Goal: Task Accomplishment & Management: Use online tool/utility

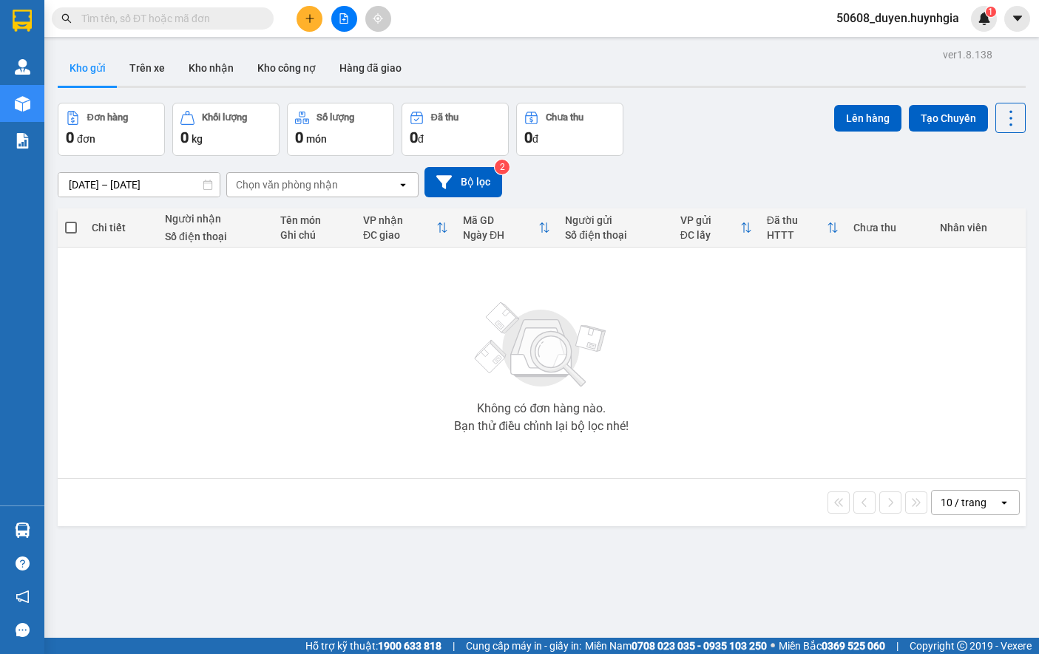
click at [346, 14] on icon "file-add" at bounding box center [344, 18] width 10 height 10
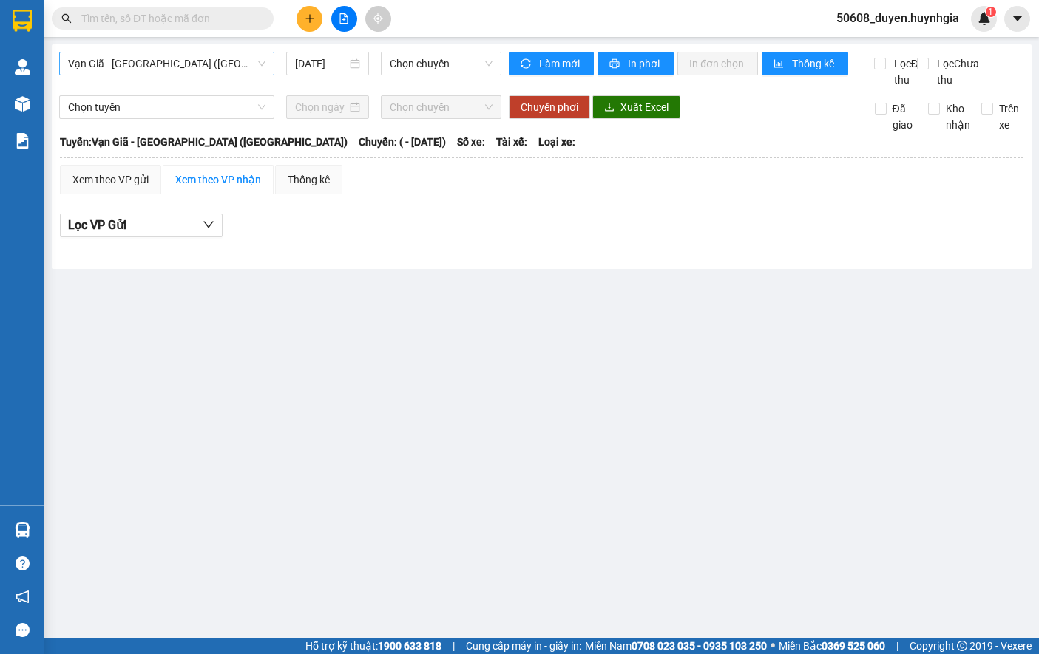
click at [194, 73] on span "Vạn Giã - [GEOGRAPHIC_DATA] ([GEOGRAPHIC_DATA])" at bounding box center [166, 64] width 197 height 22
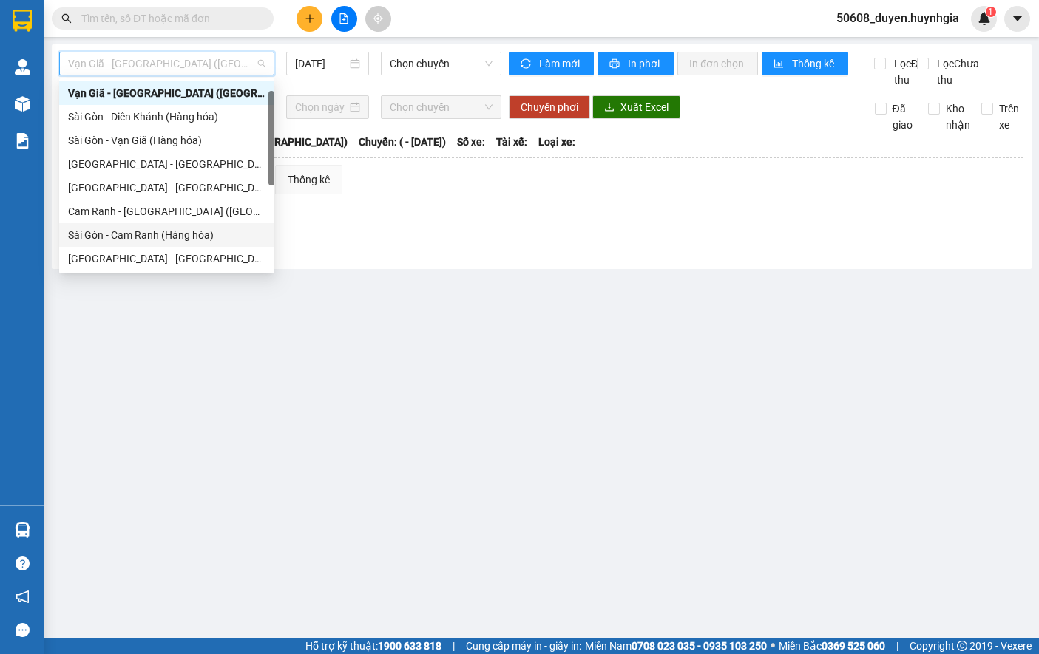
scroll to position [99, 0]
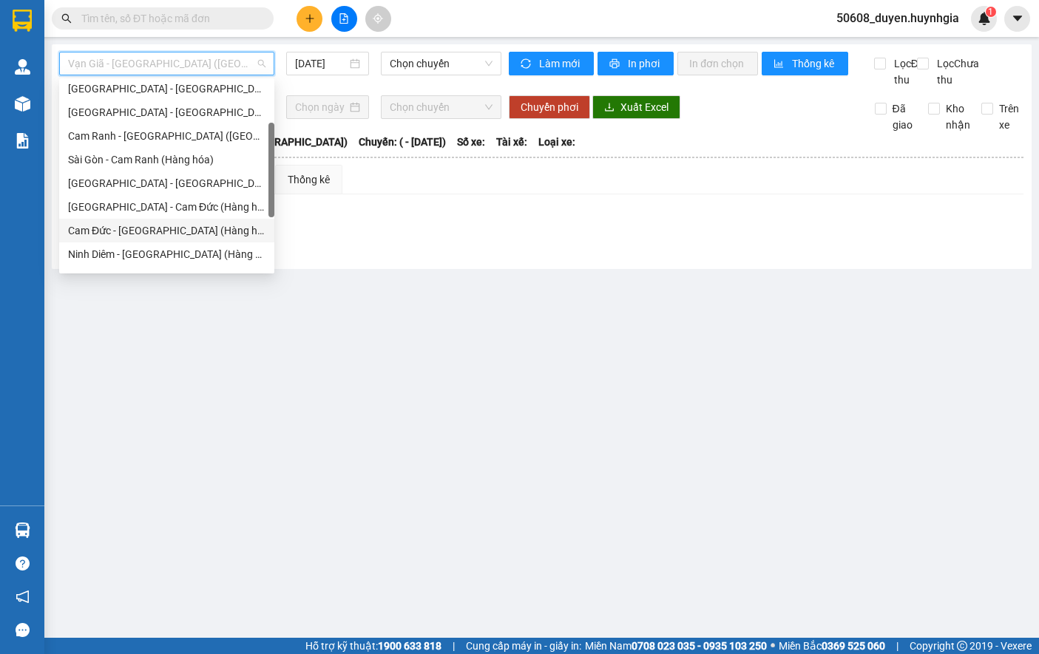
click at [135, 234] on div "Cam Đức - [GEOGRAPHIC_DATA] (Hàng hóa)" at bounding box center [166, 231] width 197 height 16
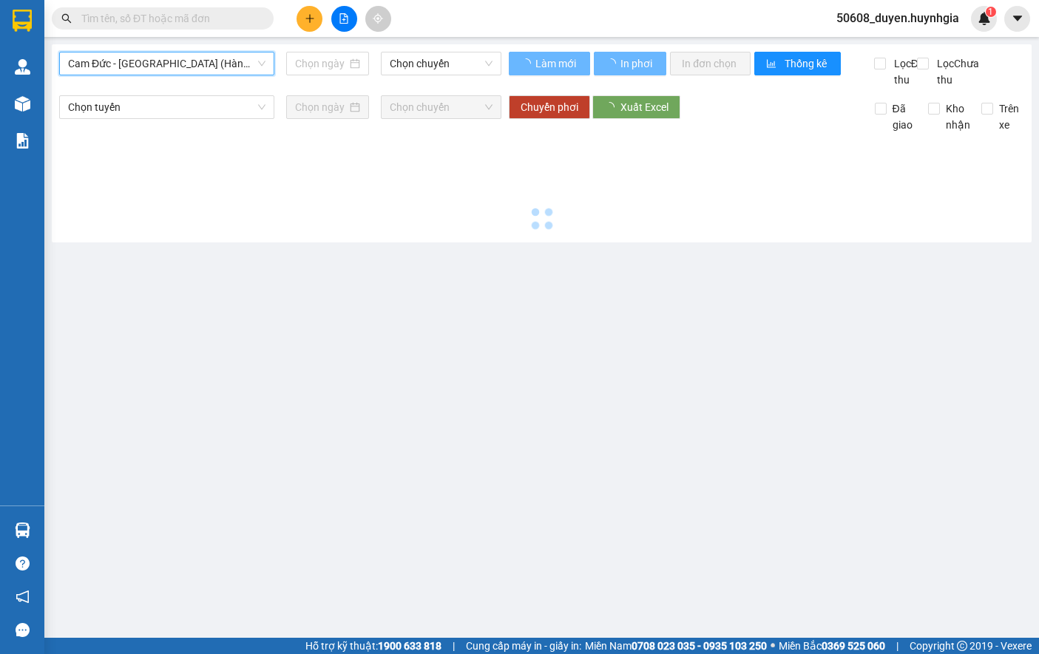
type input "[DATE]"
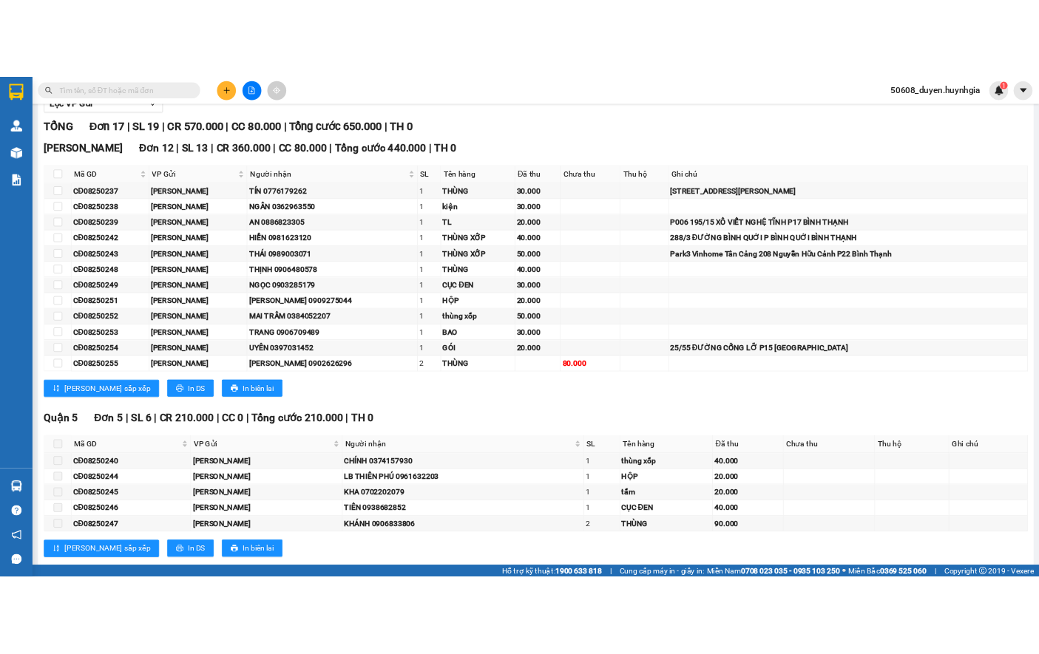
scroll to position [184, 0]
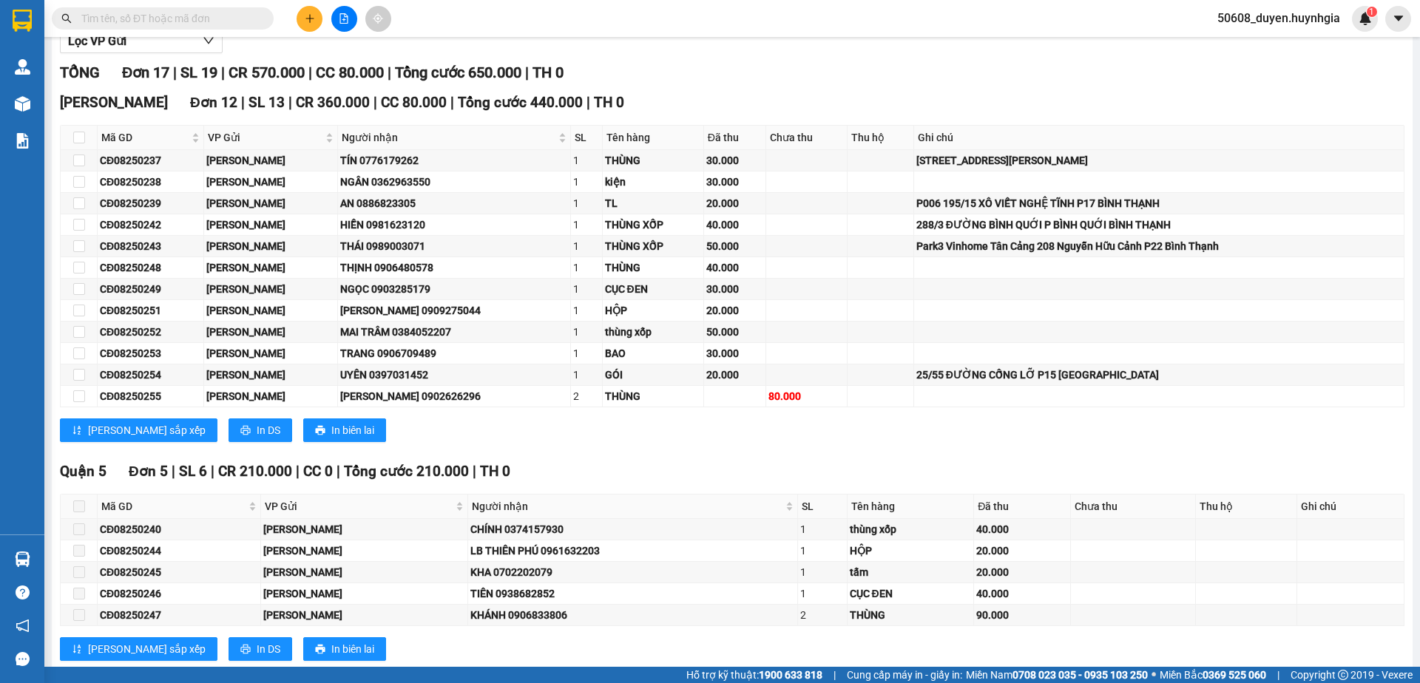
click at [617, 450] on div "[PERSON_NAME][GEOGRAPHIC_DATA] 12 | SL 13 | CR 360.000 | CC 80.000 | Tổng cước …" at bounding box center [732, 273] width 1344 height 362
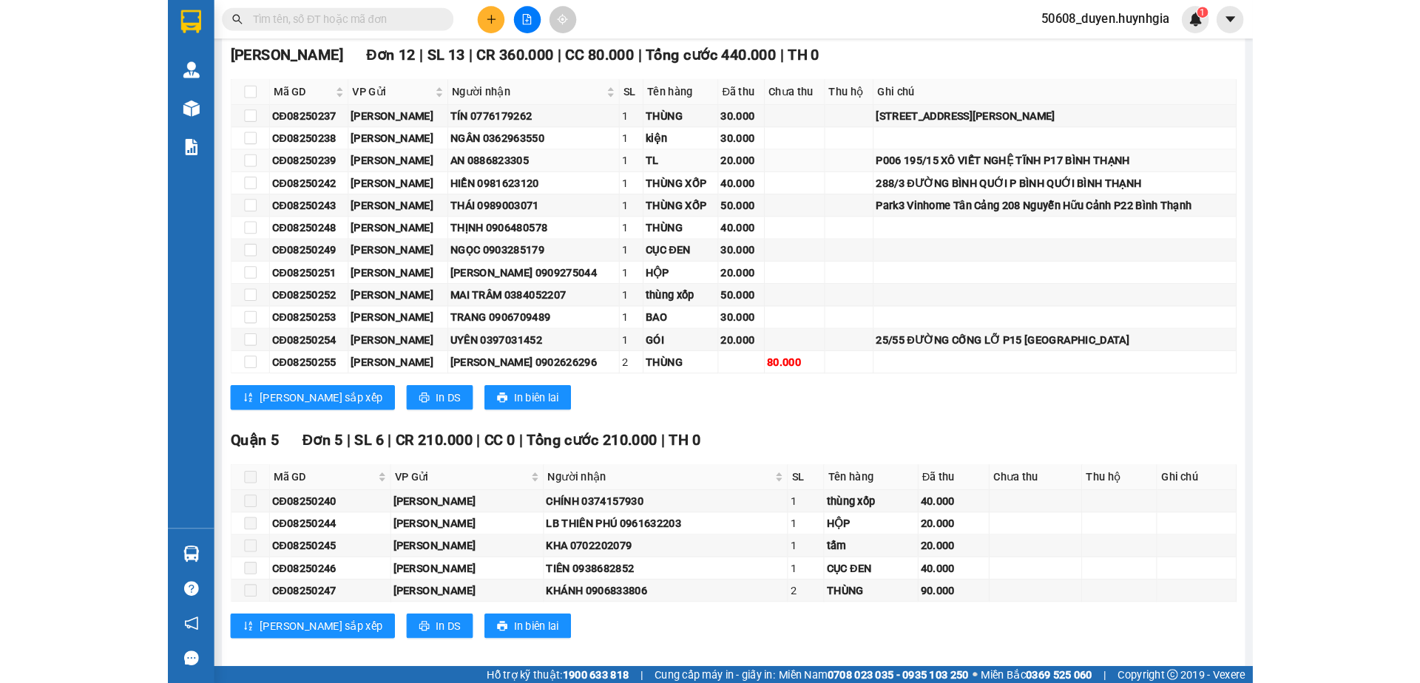
scroll to position [265, 0]
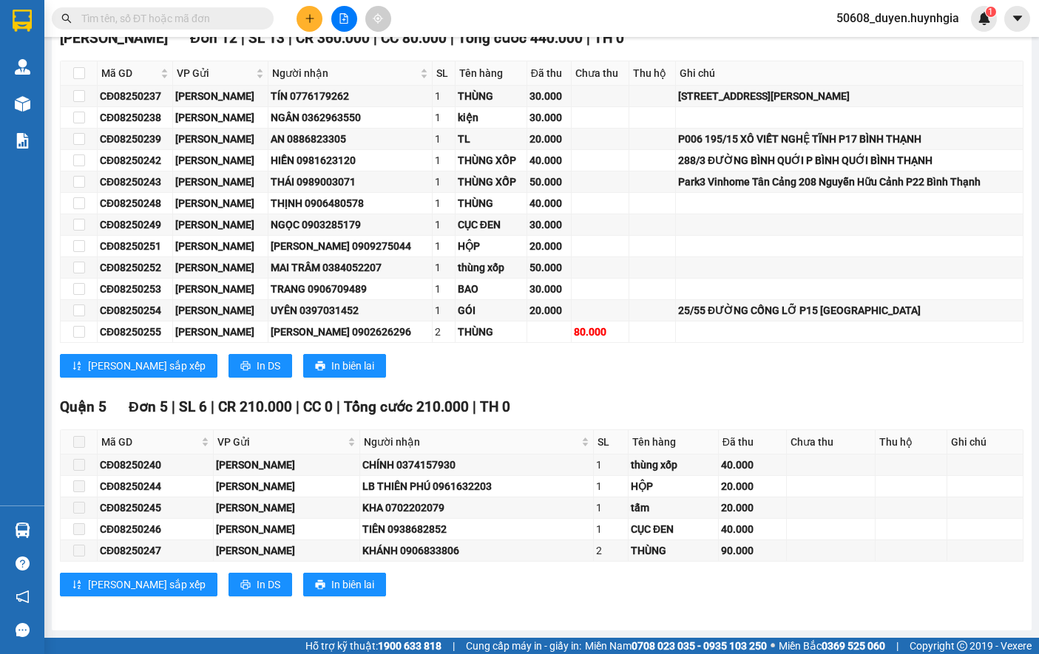
click at [572, 368] on div "[PERSON_NAME] sắp xếp In DS In biên lai" at bounding box center [542, 366] width 964 height 24
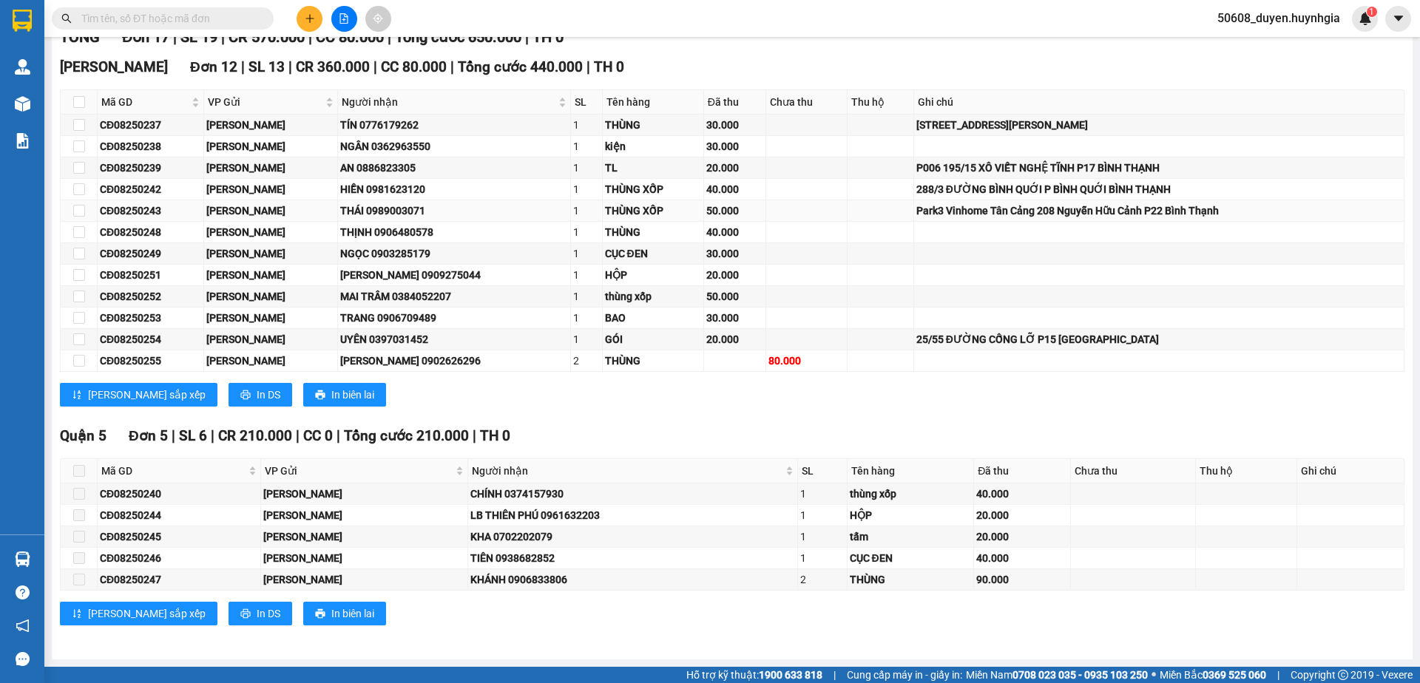
scroll to position [0, 0]
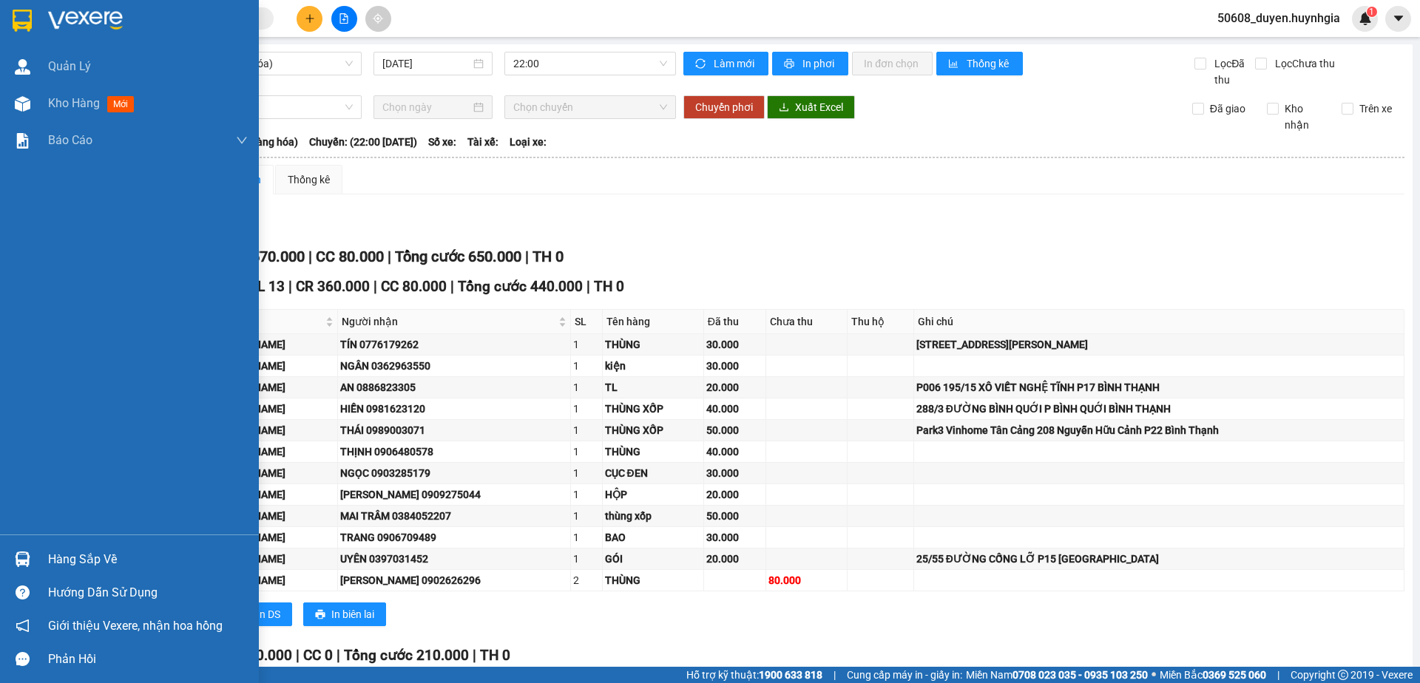
click at [13, 24] on img at bounding box center [22, 21] width 19 height 22
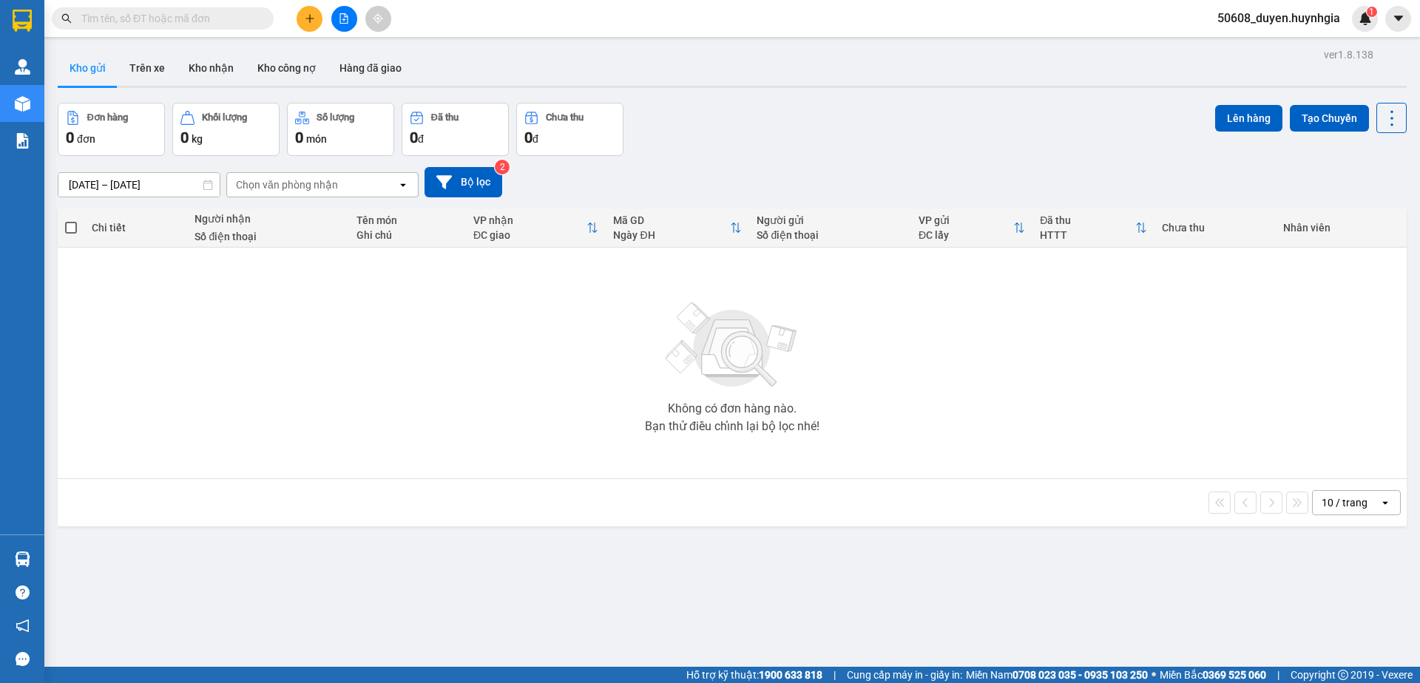
click at [94, 66] on button "Kho gửi" at bounding box center [88, 67] width 60 height 35
click at [162, 61] on button "Trên xe" at bounding box center [147, 67] width 59 height 35
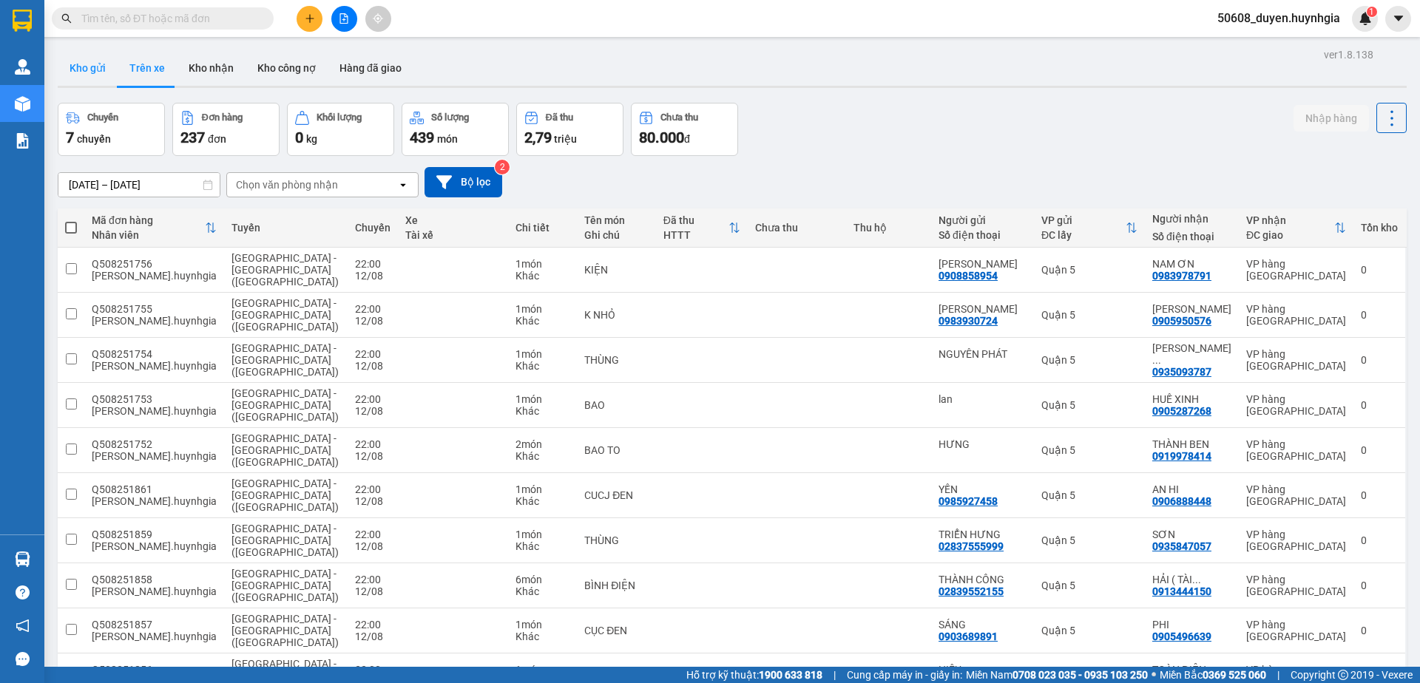
click at [88, 62] on button "Kho gửi" at bounding box center [88, 67] width 60 height 35
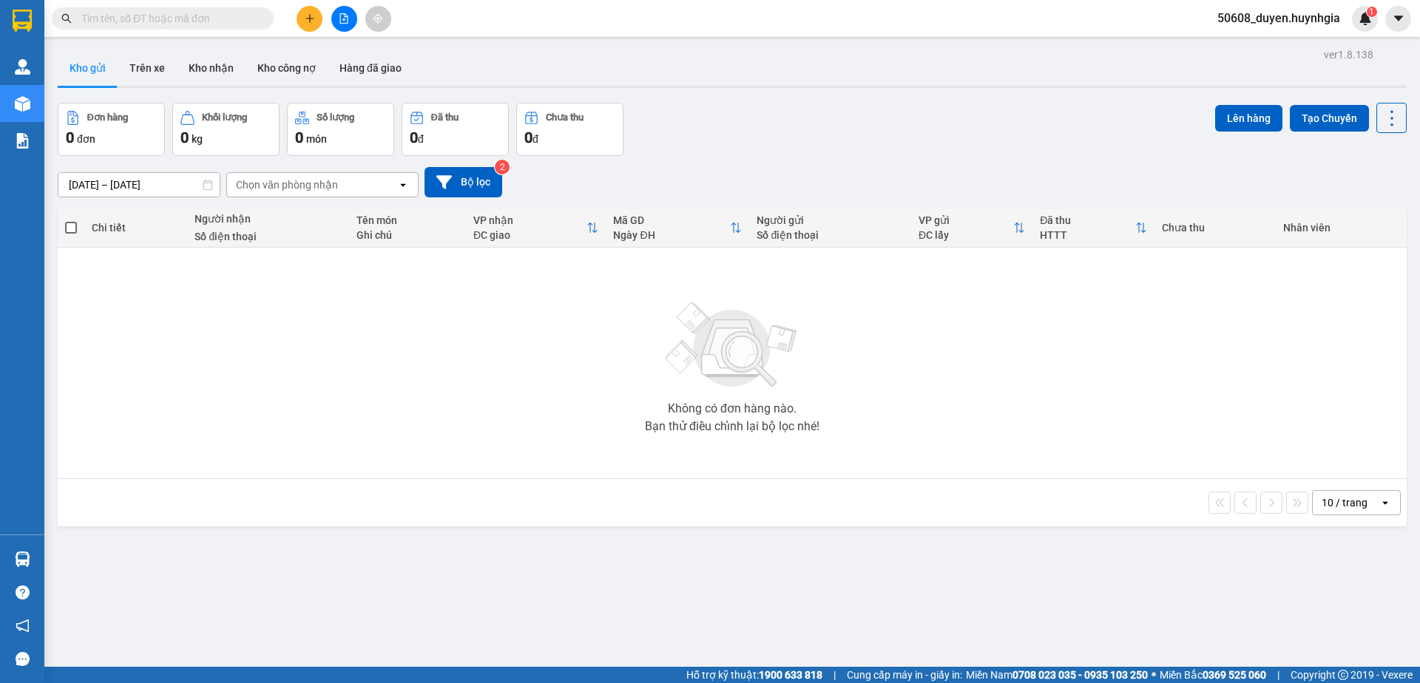
click at [1038, 502] on div "10 / trang open" at bounding box center [732, 502] width 1337 height 25
click at [343, 12] on button at bounding box center [344, 19] width 26 height 26
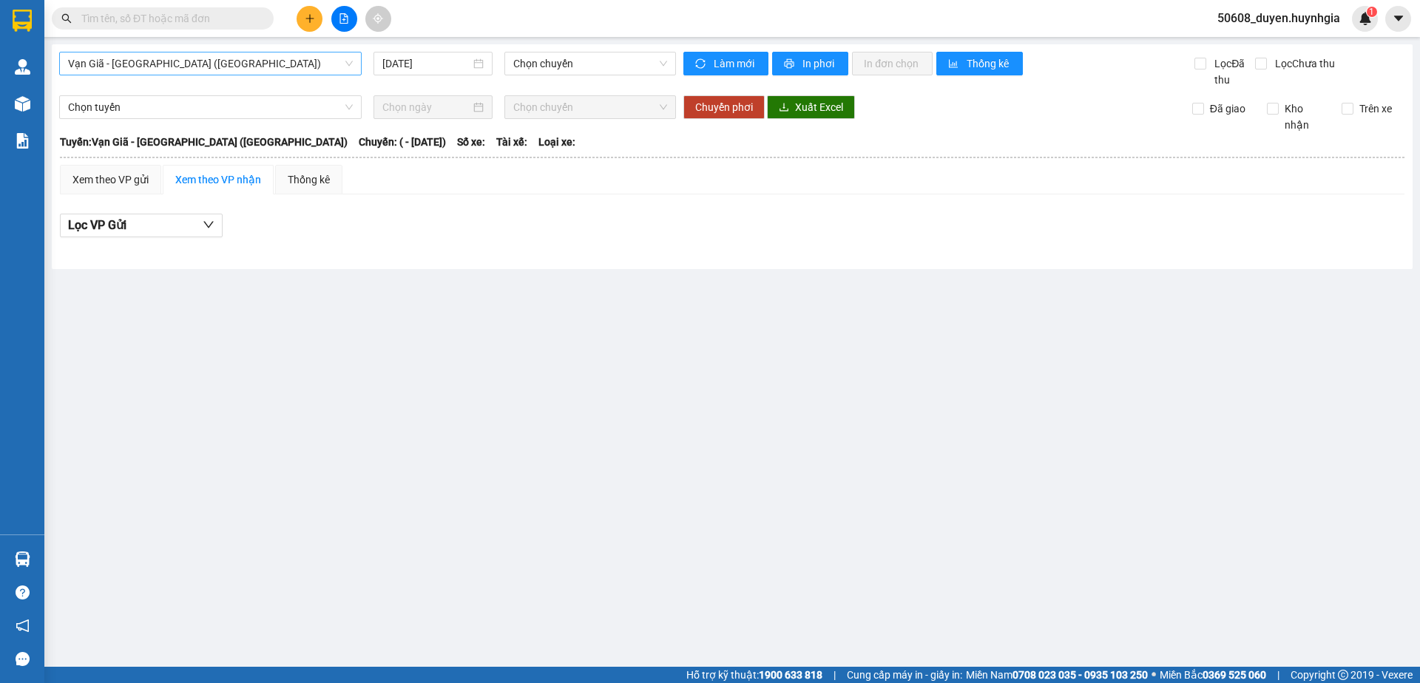
click at [234, 64] on span "Vạn Giã - [GEOGRAPHIC_DATA] ([GEOGRAPHIC_DATA])" at bounding box center [210, 64] width 285 height 22
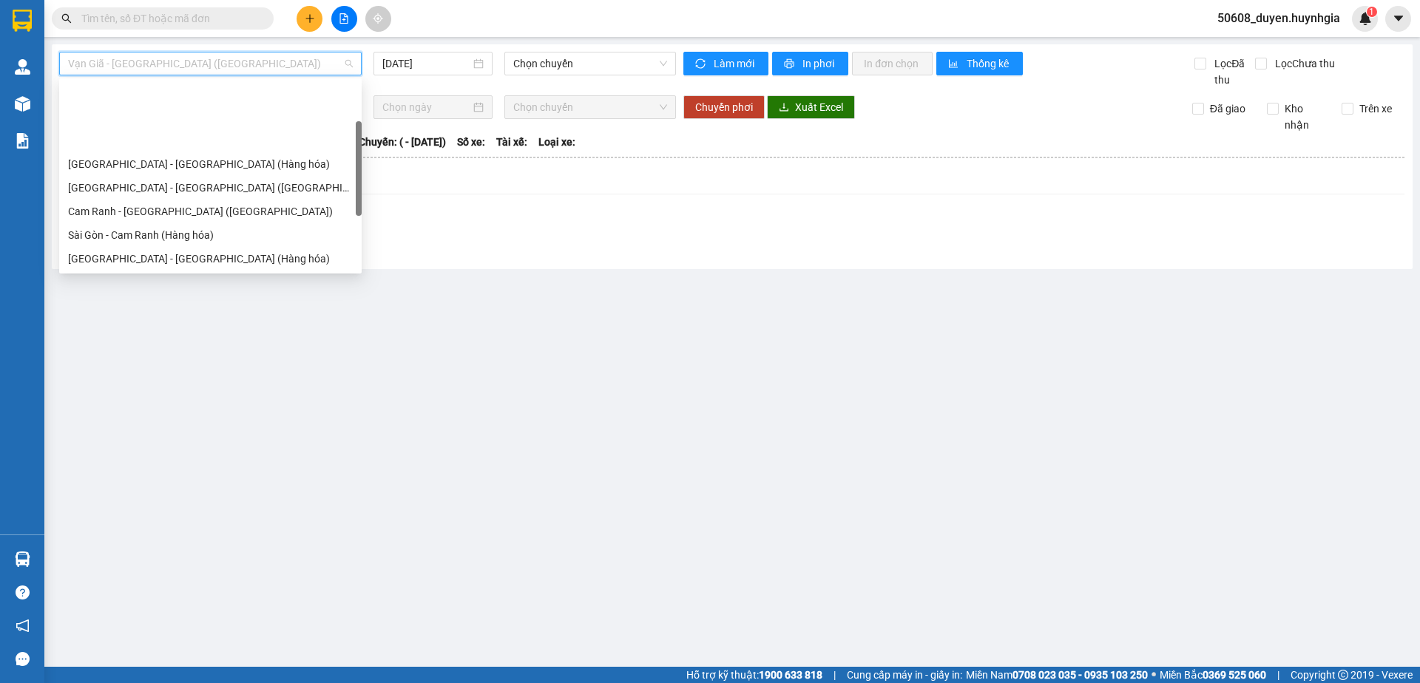
scroll to position [99, 0]
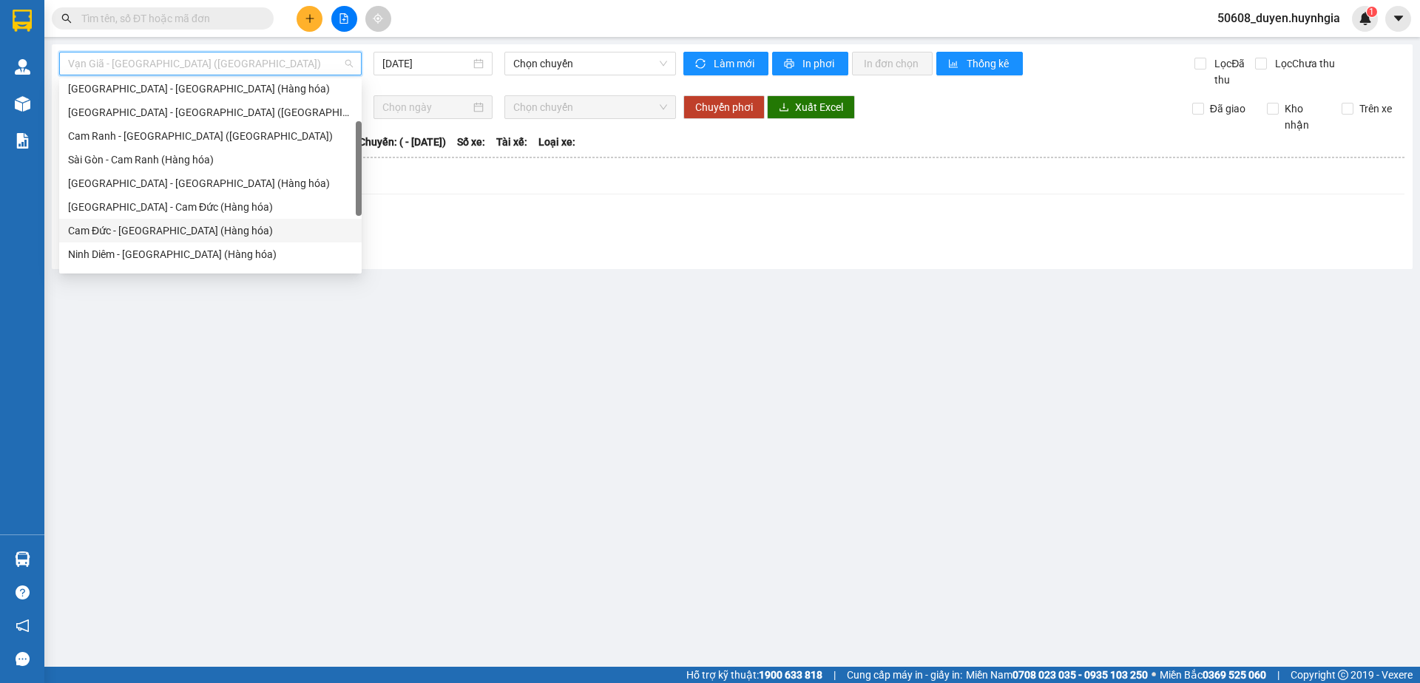
click at [161, 231] on div "Cam Đức - [GEOGRAPHIC_DATA] (Hàng hóa)" at bounding box center [210, 231] width 285 height 16
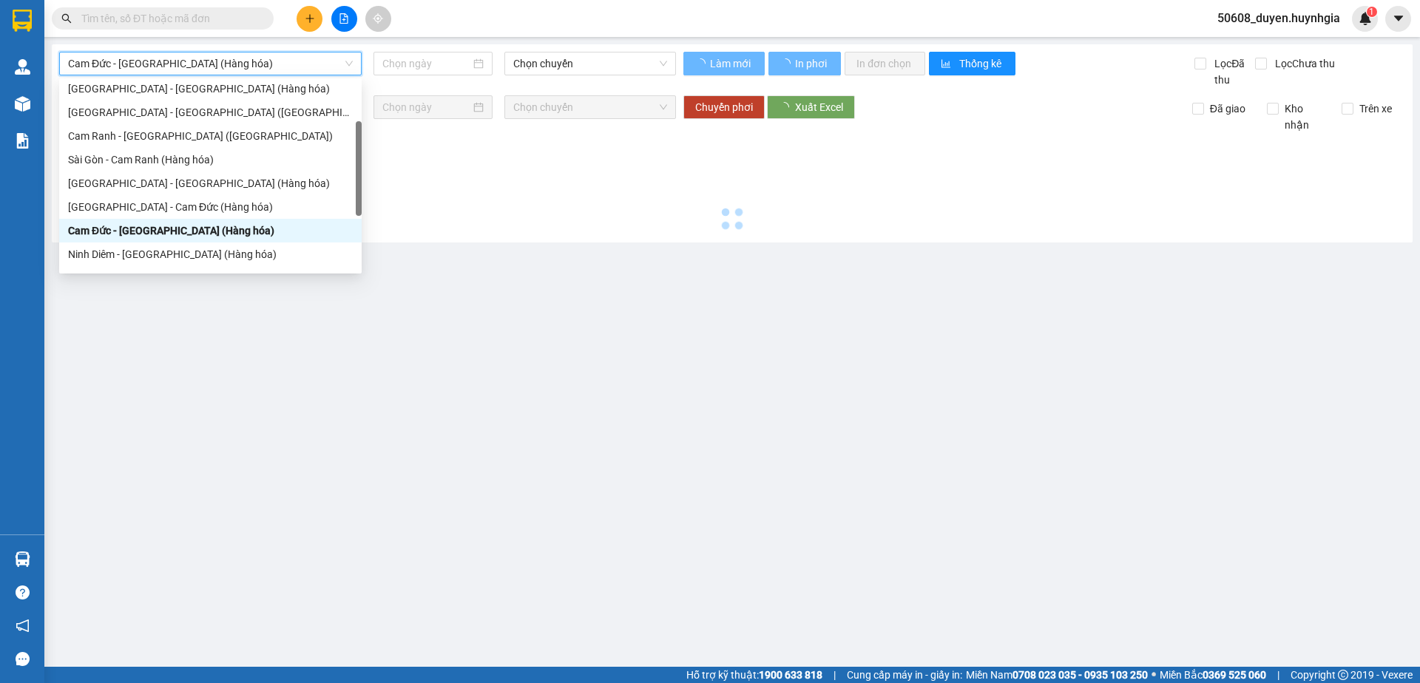
type input "[DATE]"
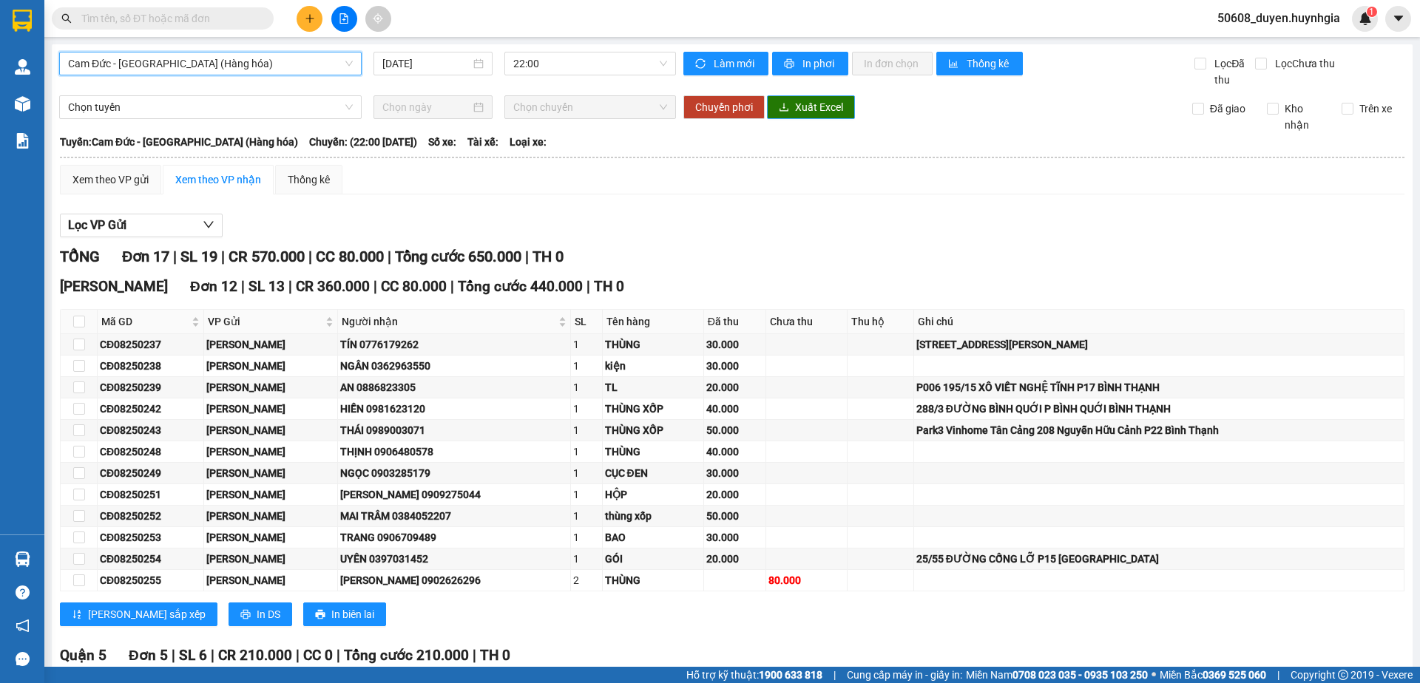
click at [816, 108] on span "Xuất Excel" at bounding box center [819, 107] width 48 height 16
click at [331, 616] on span "In biên lai" at bounding box center [352, 614] width 43 height 16
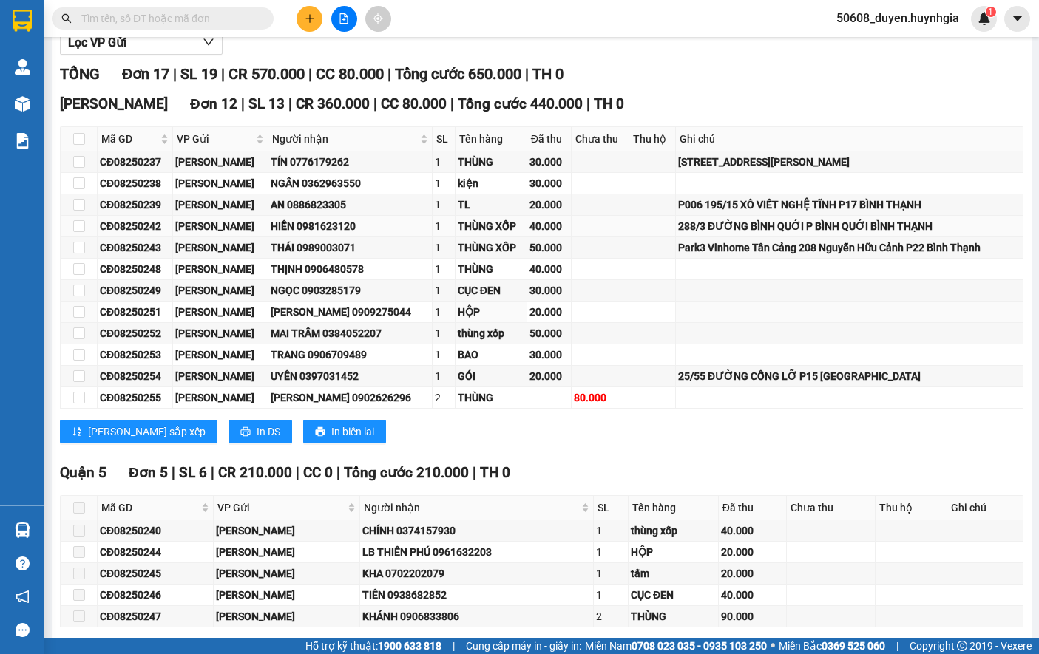
scroll to position [152, 0]
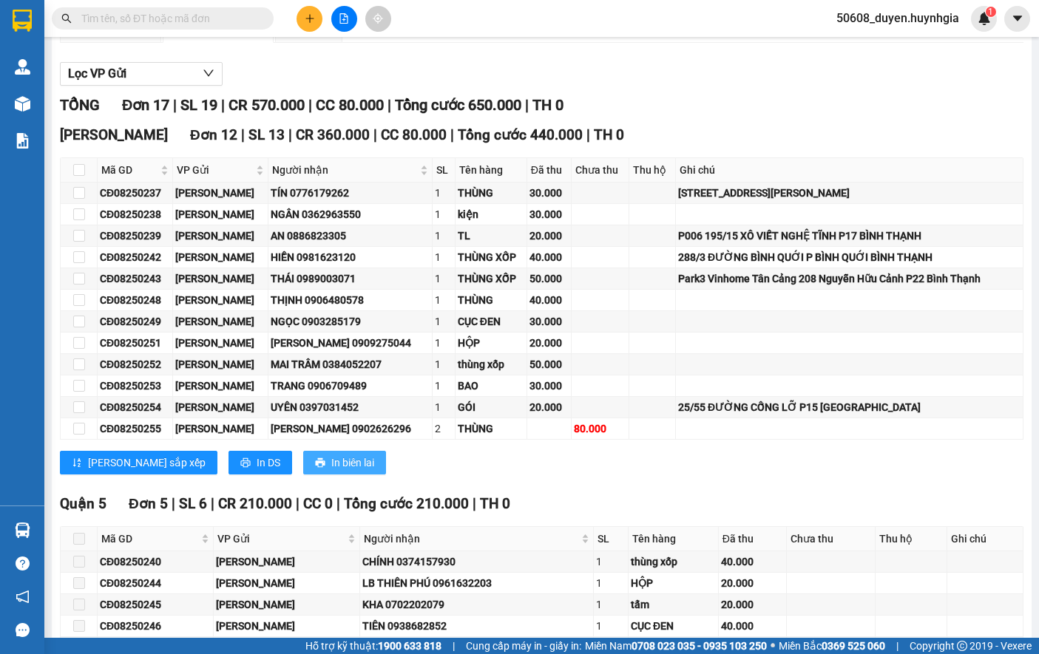
click at [303, 474] on button "In biên lai" at bounding box center [344, 463] width 83 height 24
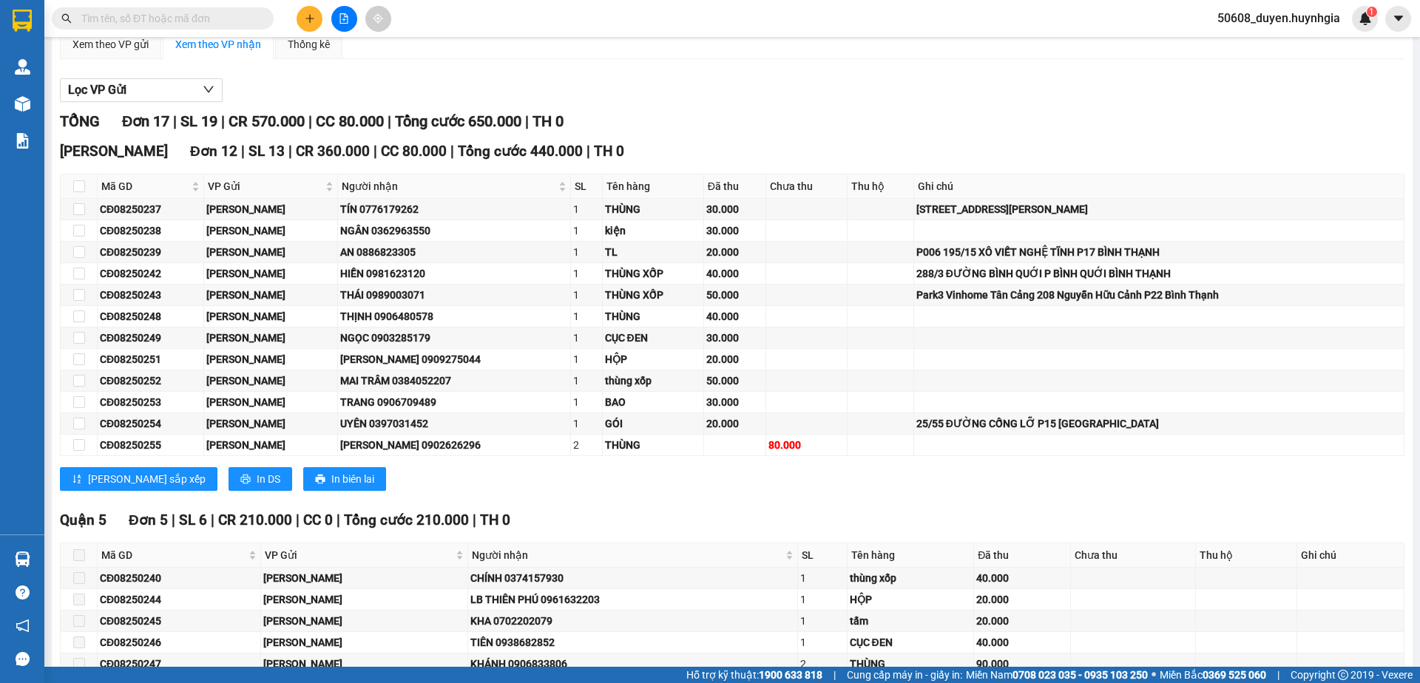
scroll to position [220, 0]
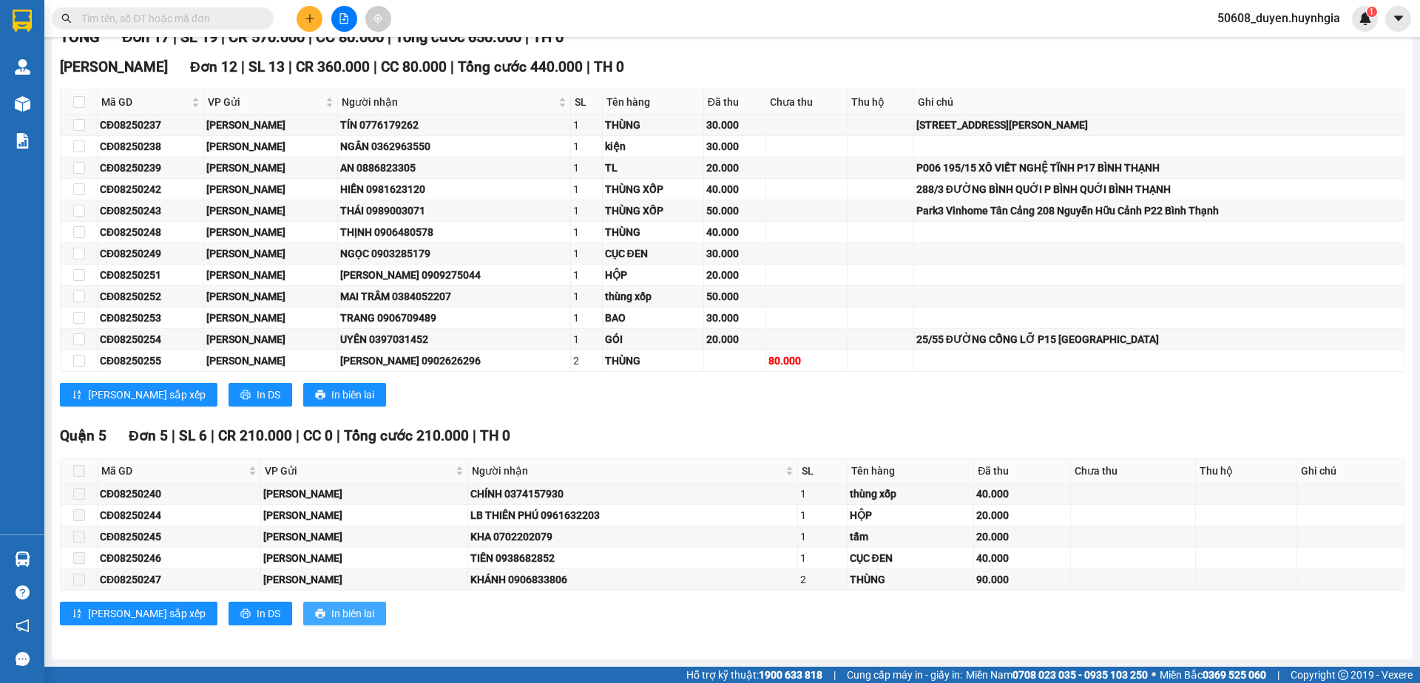
click at [331, 606] on span "In biên lai" at bounding box center [352, 614] width 43 height 16
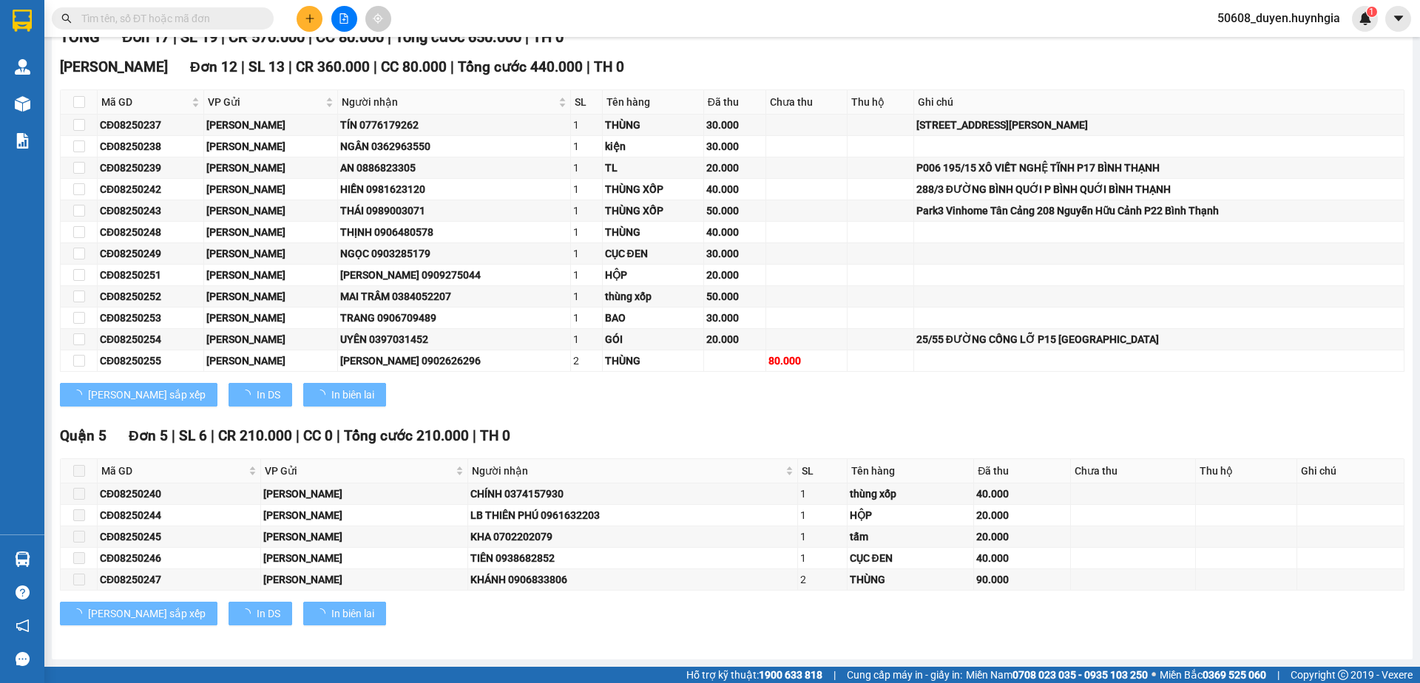
scroll to position [0, 0]
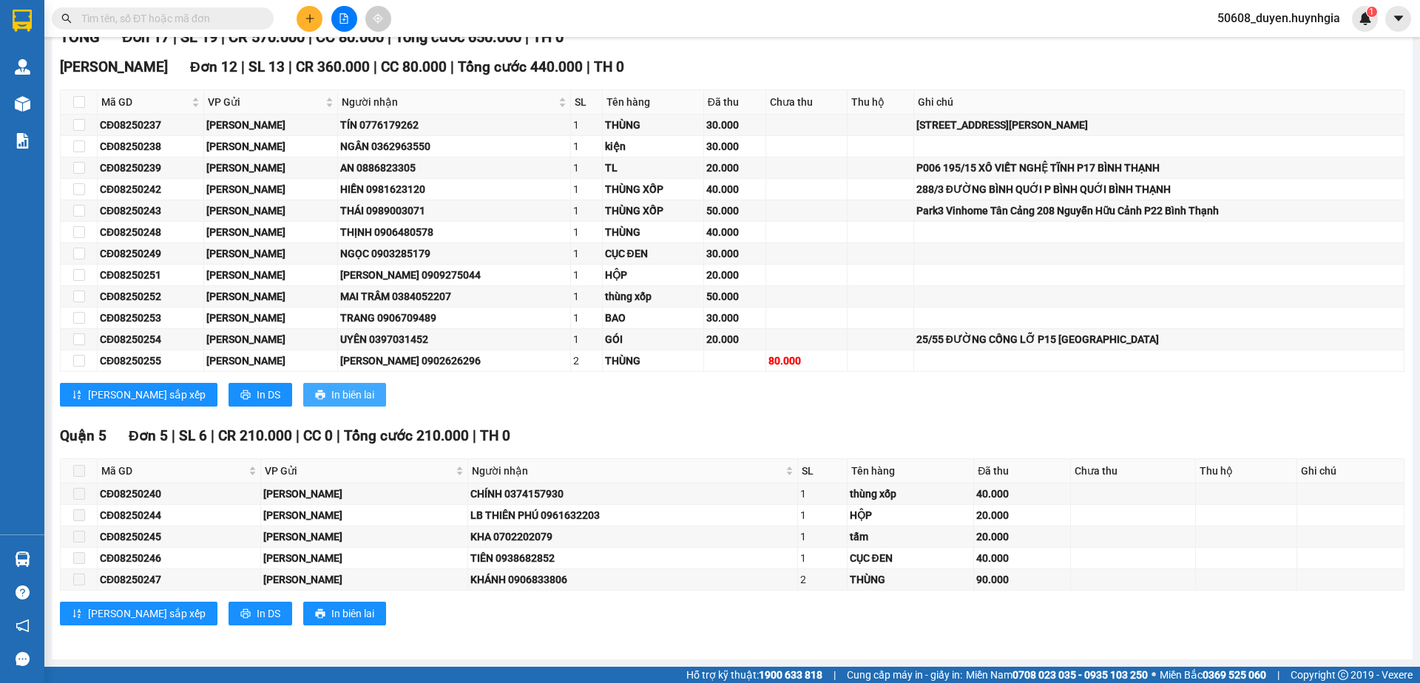
click at [331, 399] on span "In biên lai" at bounding box center [352, 395] width 43 height 16
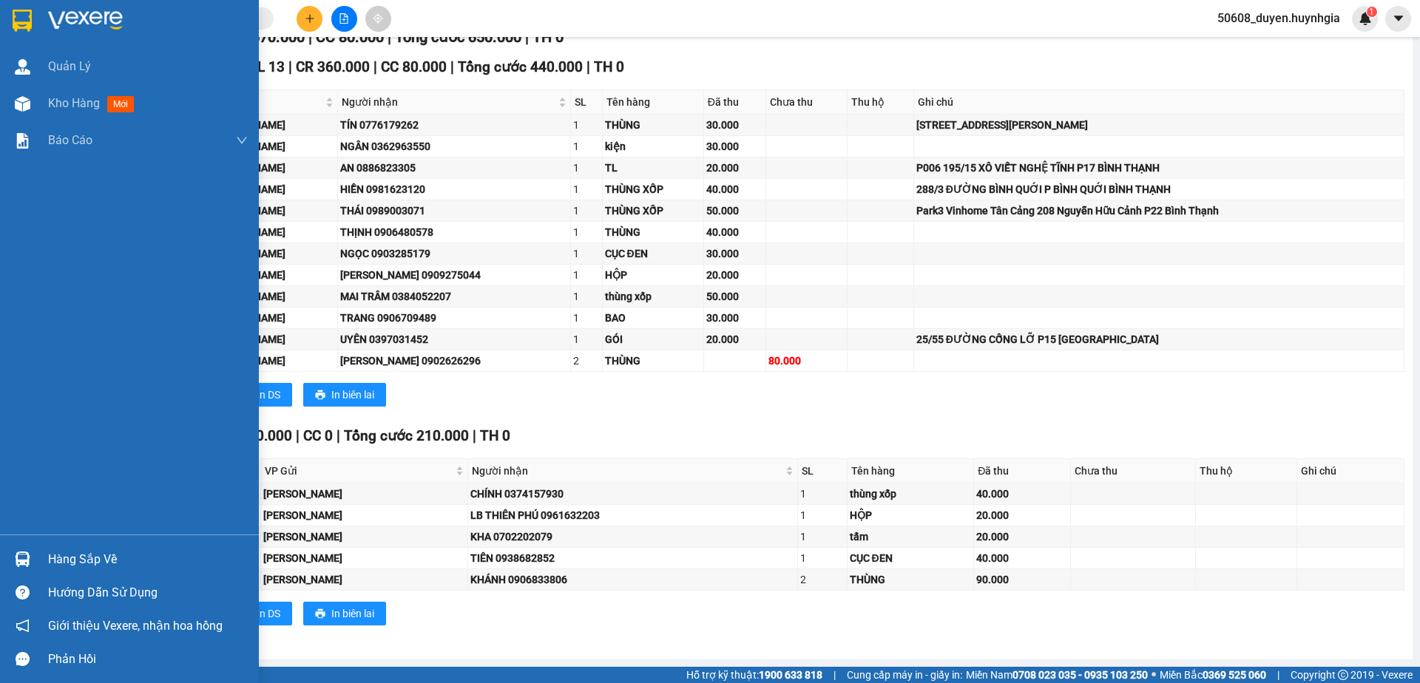
click at [18, 16] on div at bounding box center [129, 24] width 259 height 48
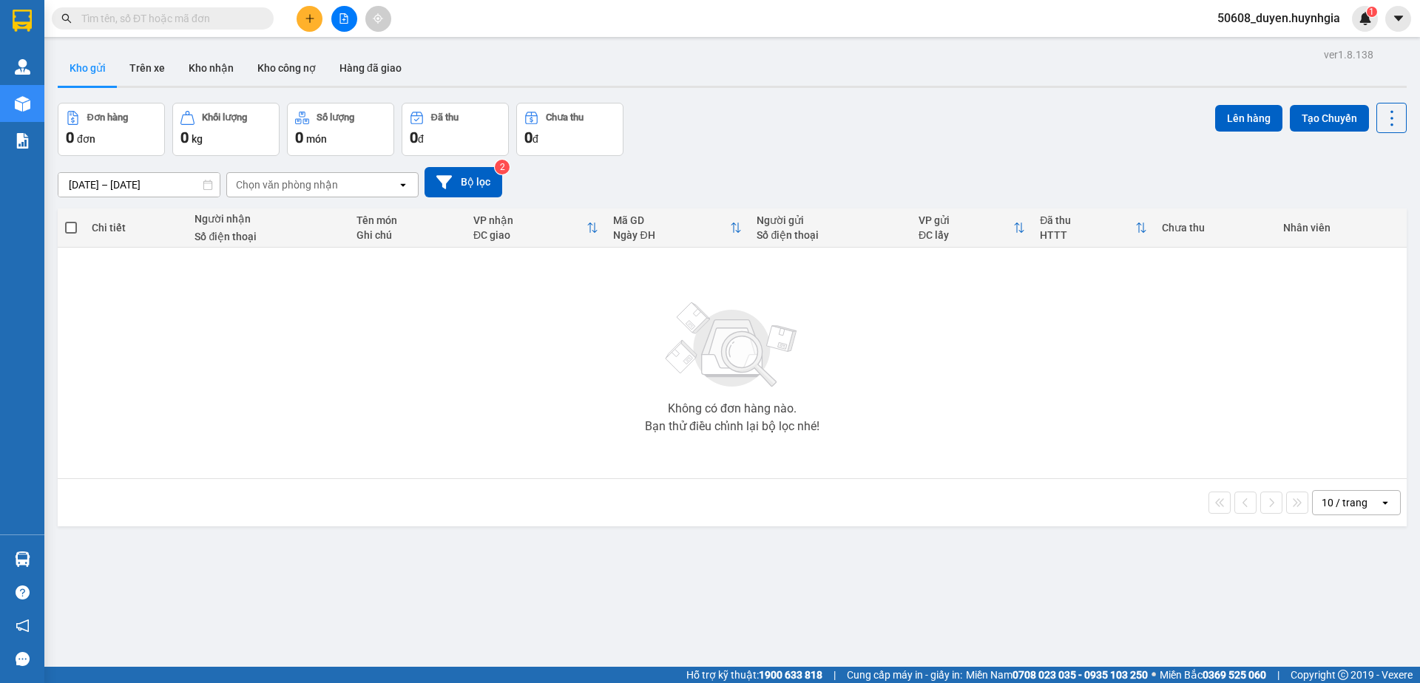
click at [105, 126] on button "Đơn hàng 0 đơn" at bounding box center [111, 129] width 107 height 53
click at [344, 16] on icon "file-add" at bounding box center [344, 18] width 10 height 10
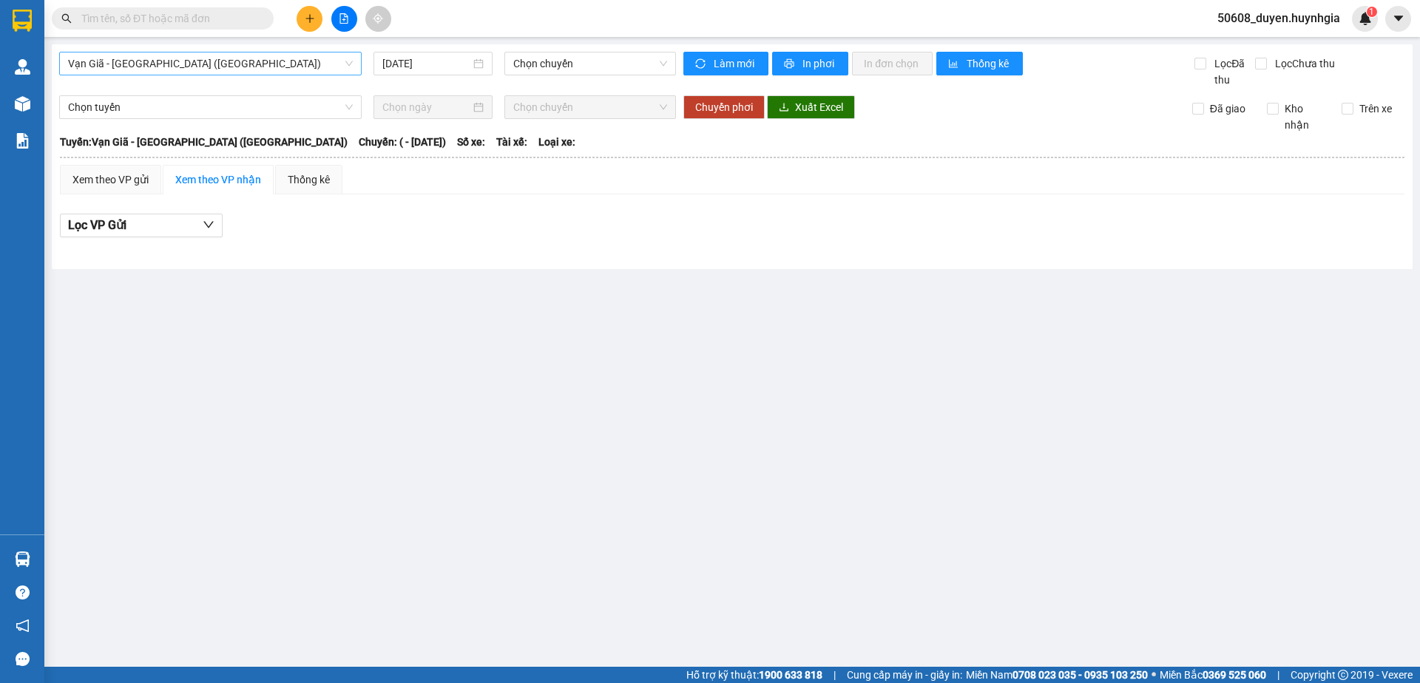
click at [289, 64] on span "Vạn Giã - [GEOGRAPHIC_DATA] ([GEOGRAPHIC_DATA])" at bounding box center [210, 64] width 285 height 22
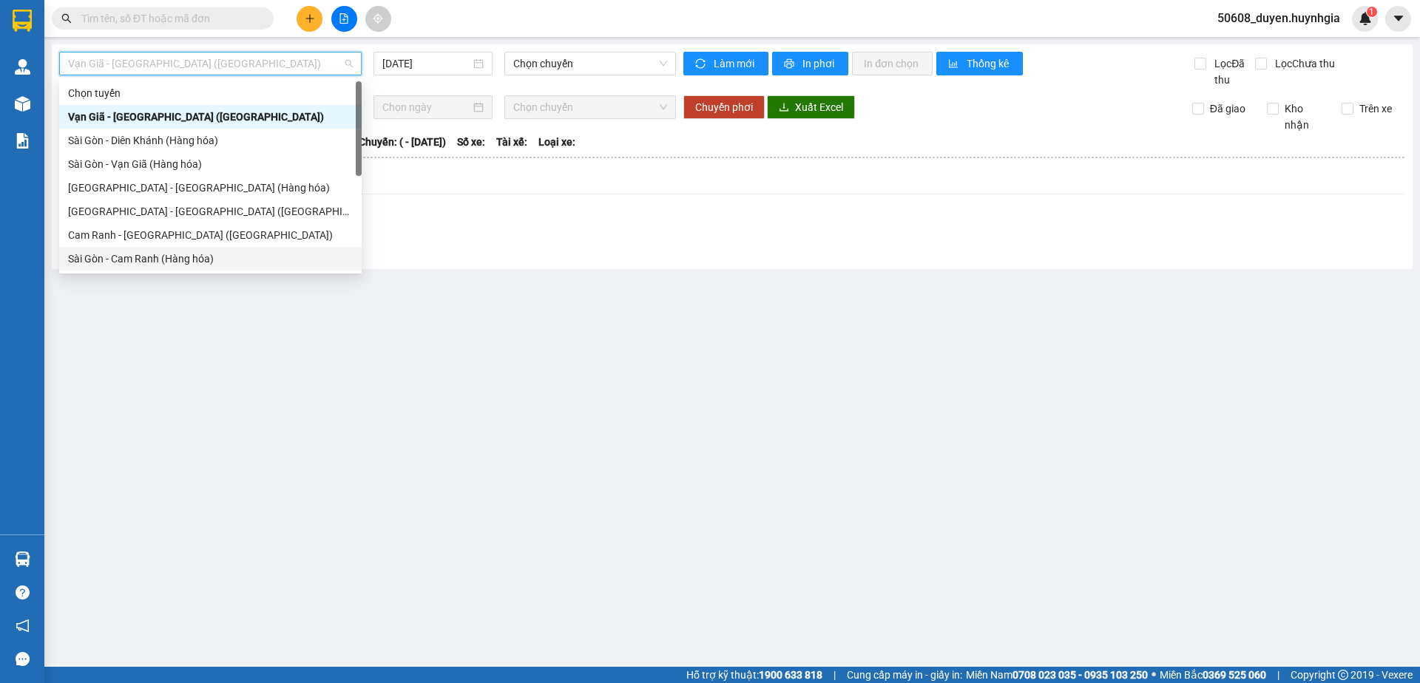
scroll to position [75, 0]
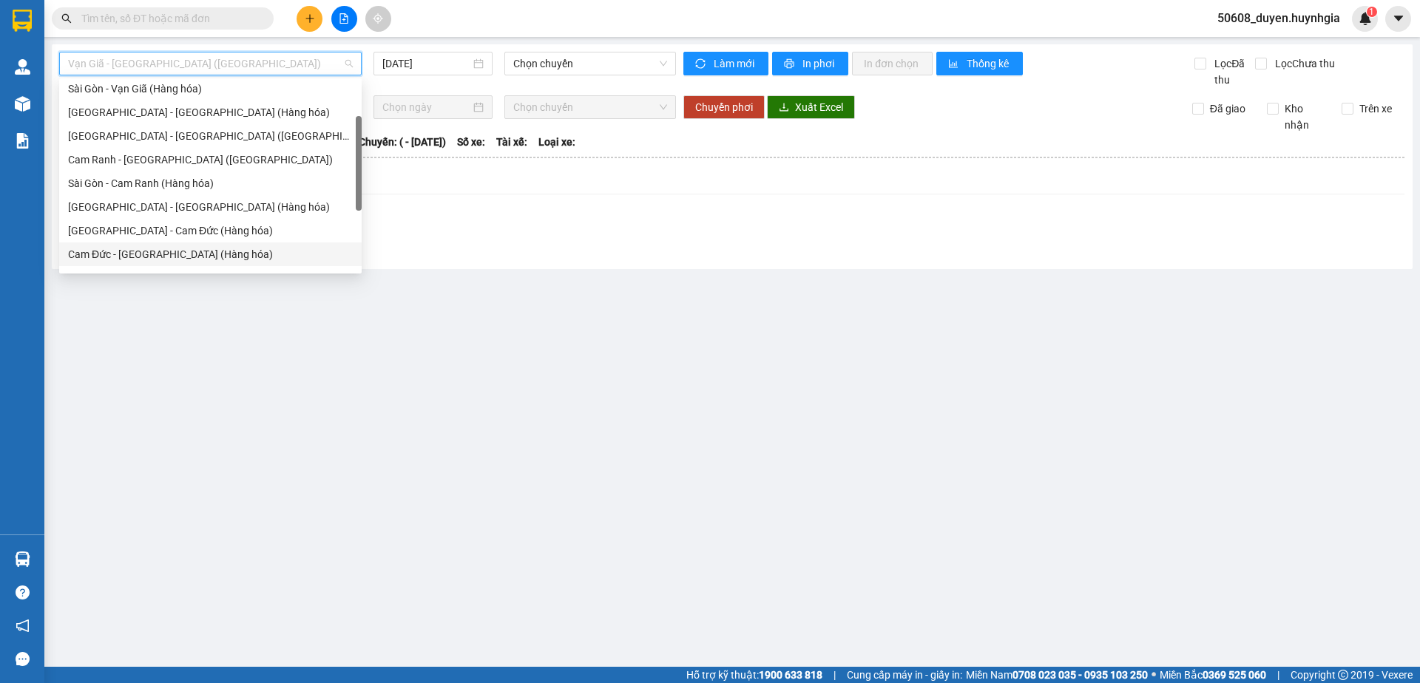
click at [189, 248] on div "Cam Đức - [GEOGRAPHIC_DATA] (Hàng hóa)" at bounding box center [210, 254] width 285 height 16
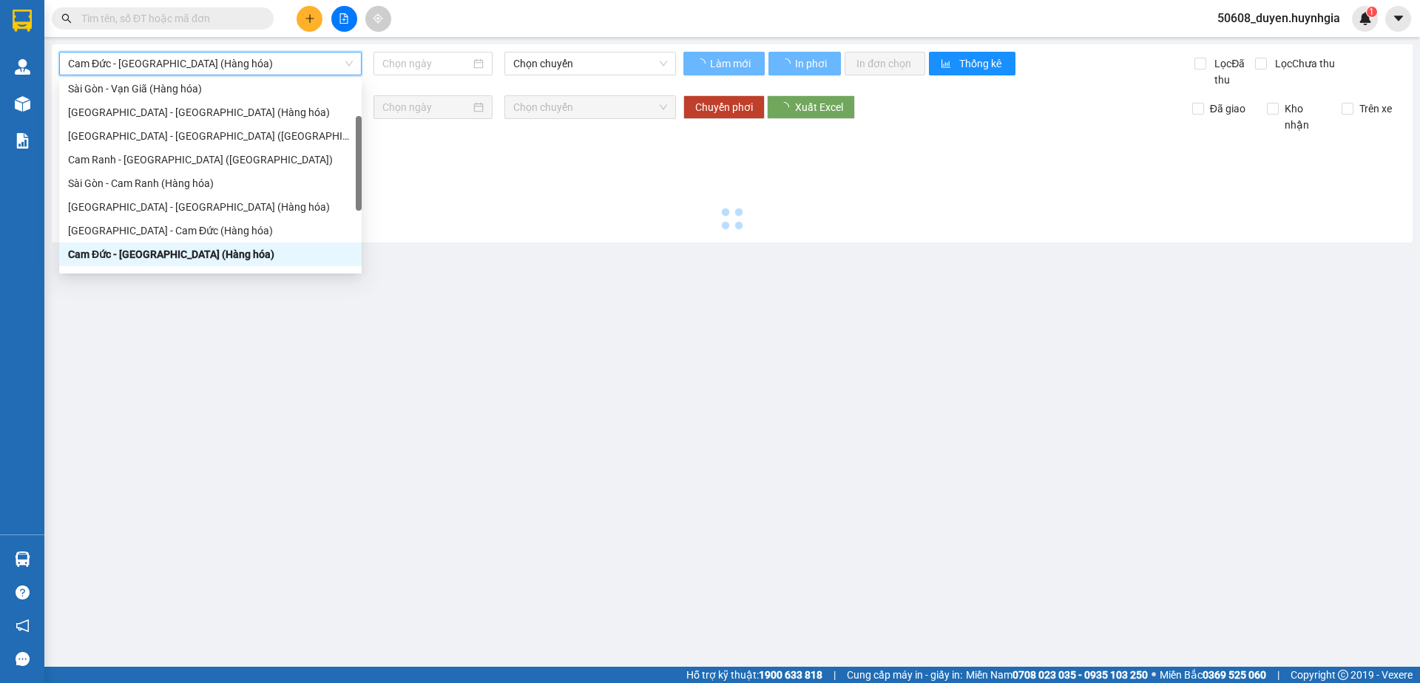
type input "[DATE]"
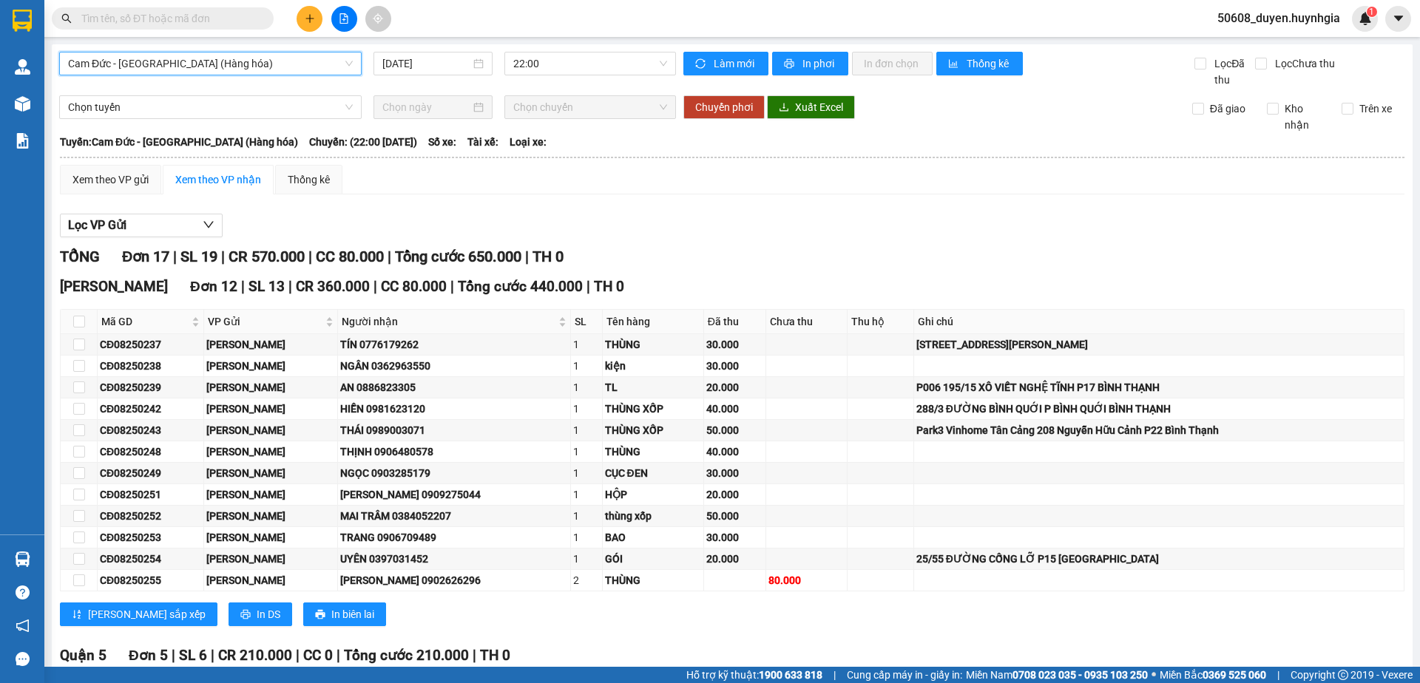
scroll to position [84, 0]
